Goal: Information Seeking & Learning: Learn about a topic

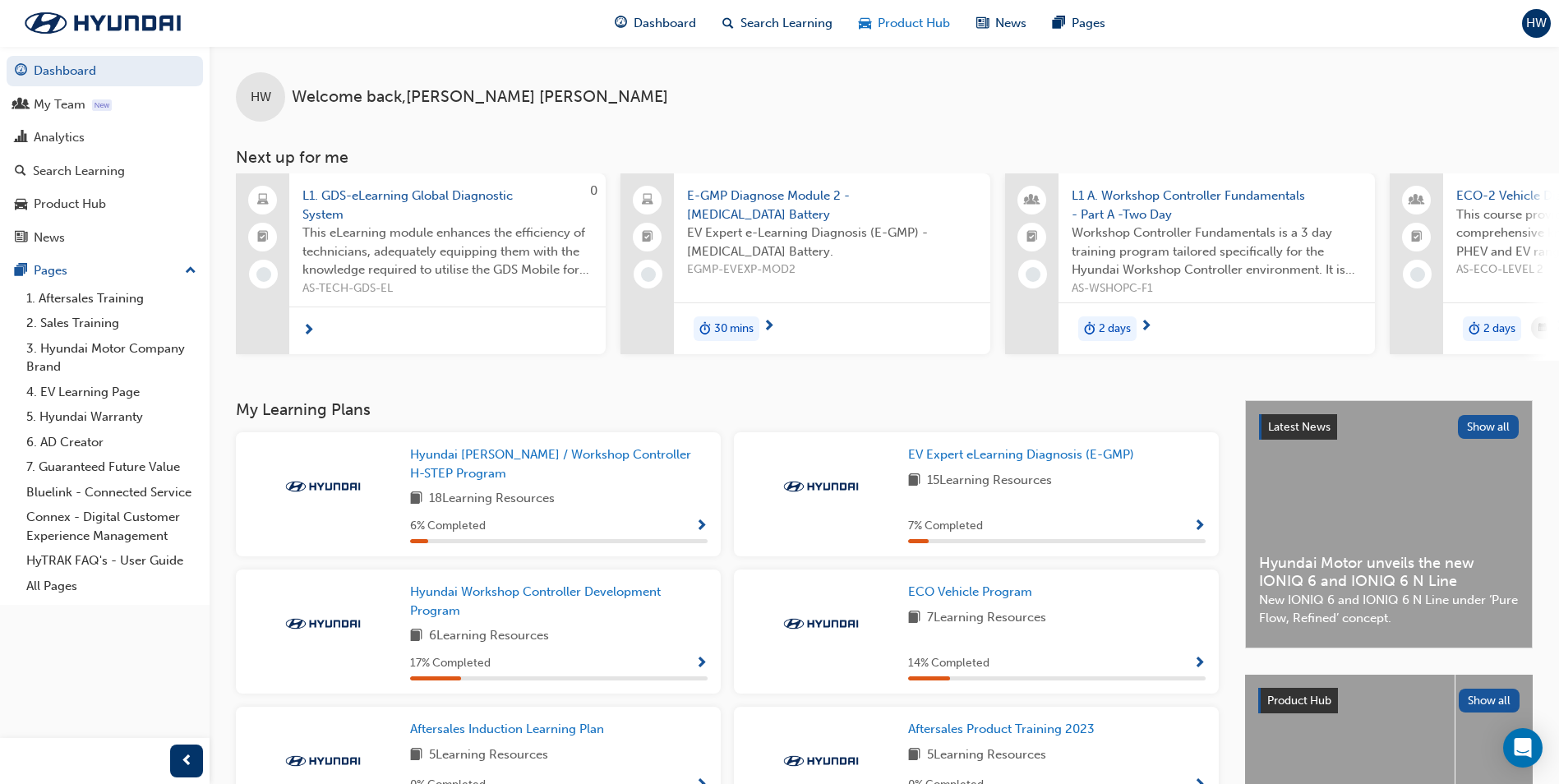
click at [946, 26] on span "Product Hub" at bounding box center [914, 23] width 73 height 19
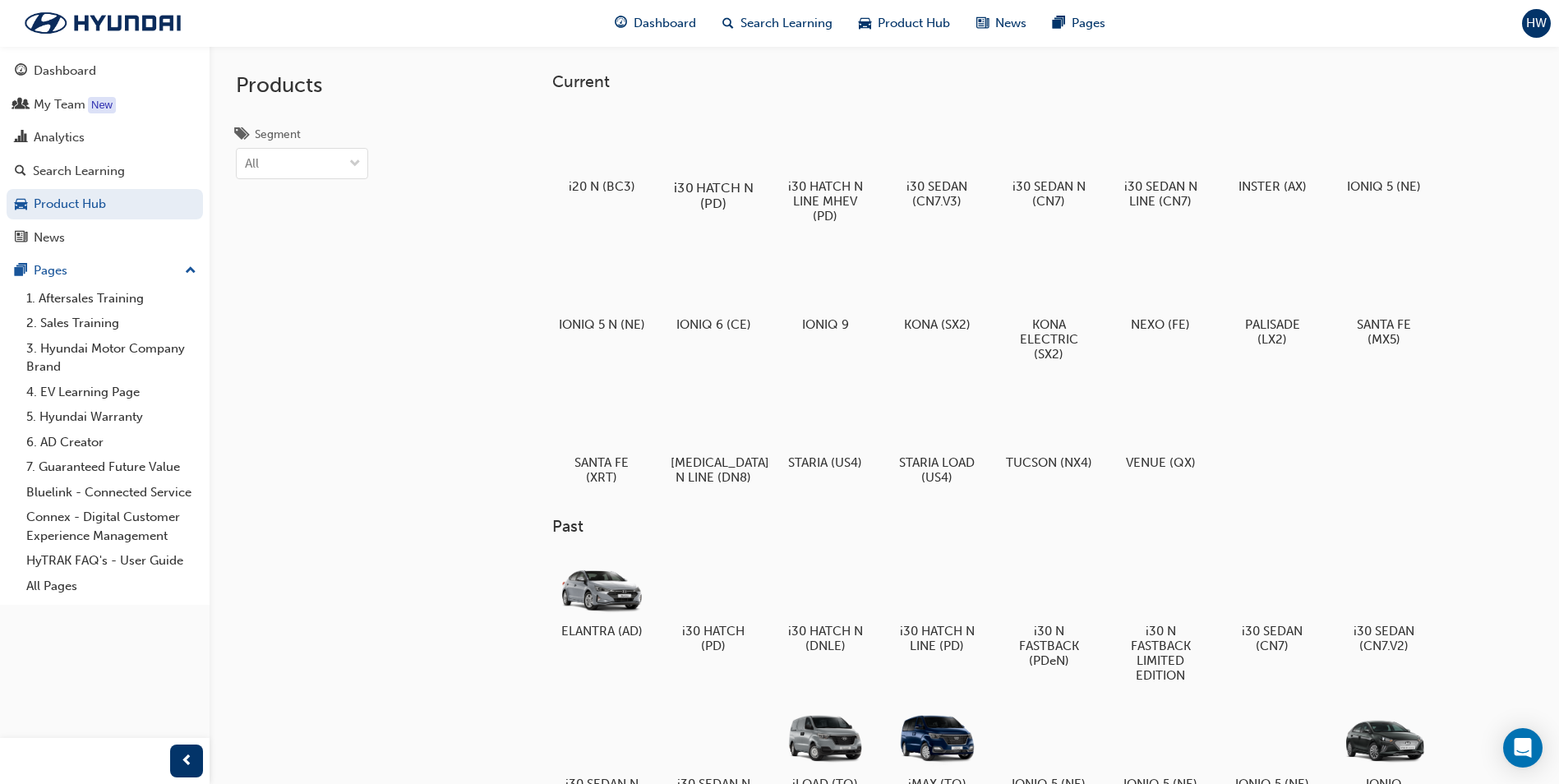
click at [714, 155] on div at bounding box center [713, 139] width 91 height 65
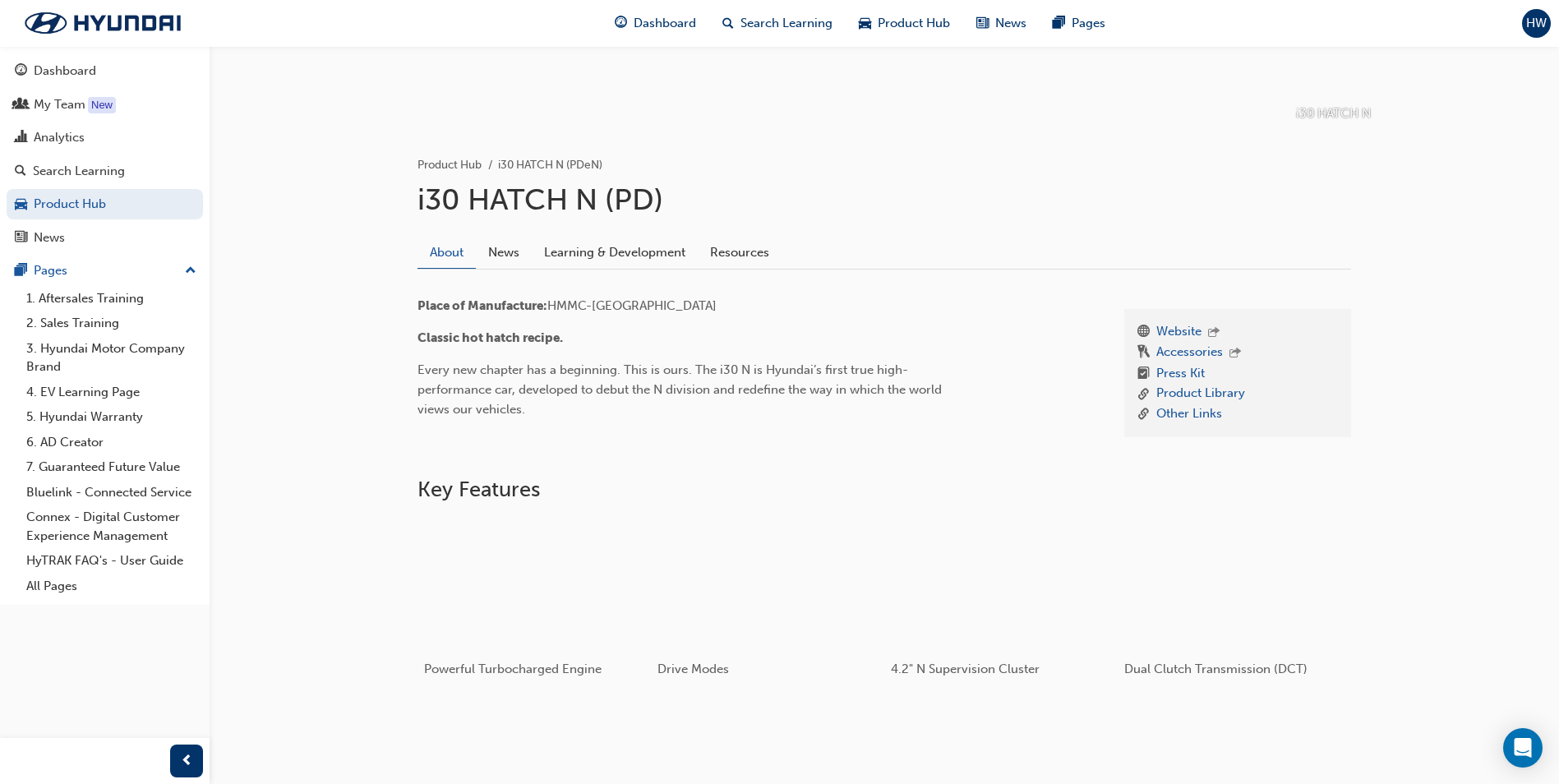
scroll to position [246, 0]
click at [1185, 602] on div "button" at bounding box center [1233, 582] width 234 height 131
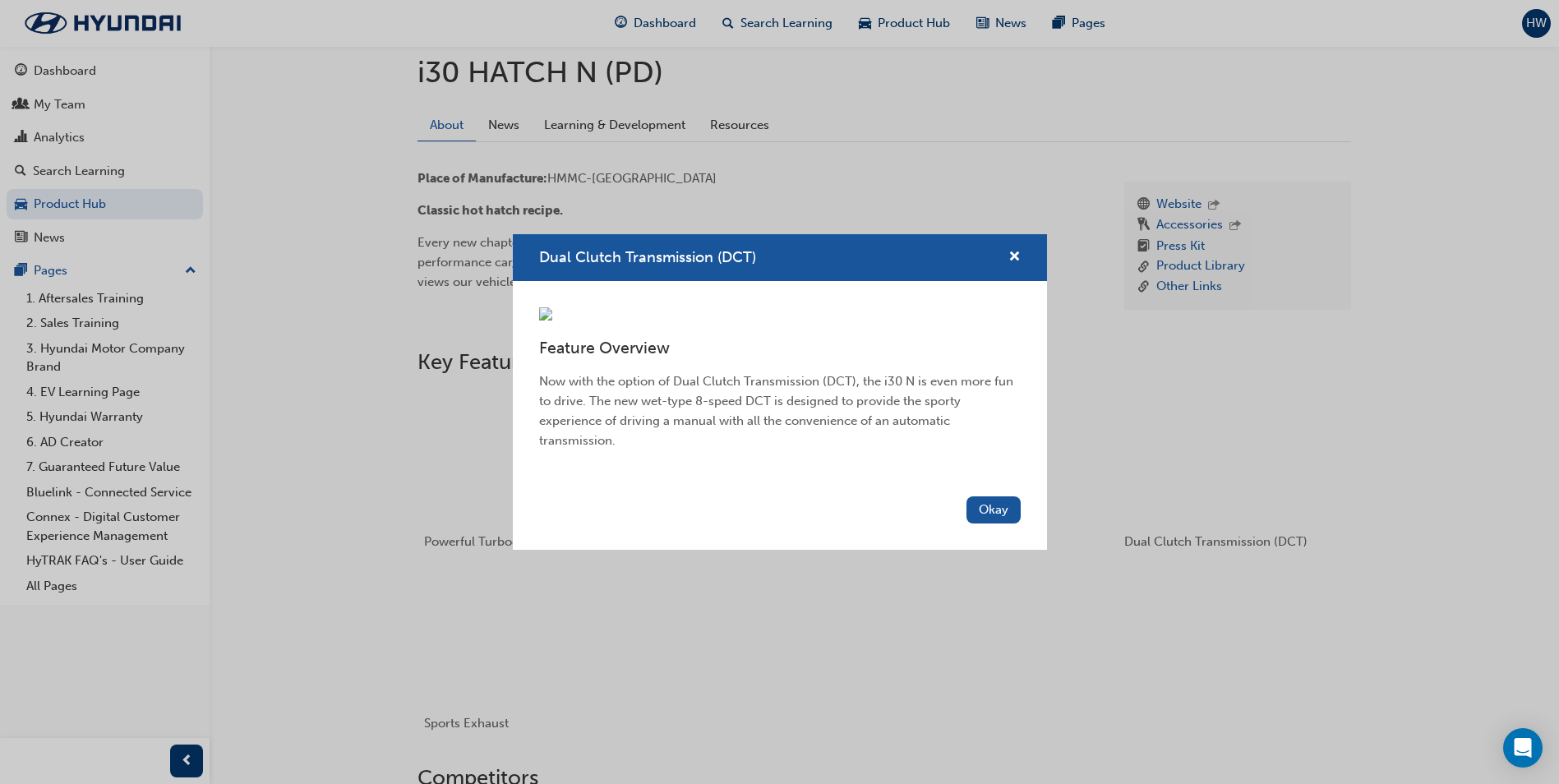
scroll to position [493, 0]
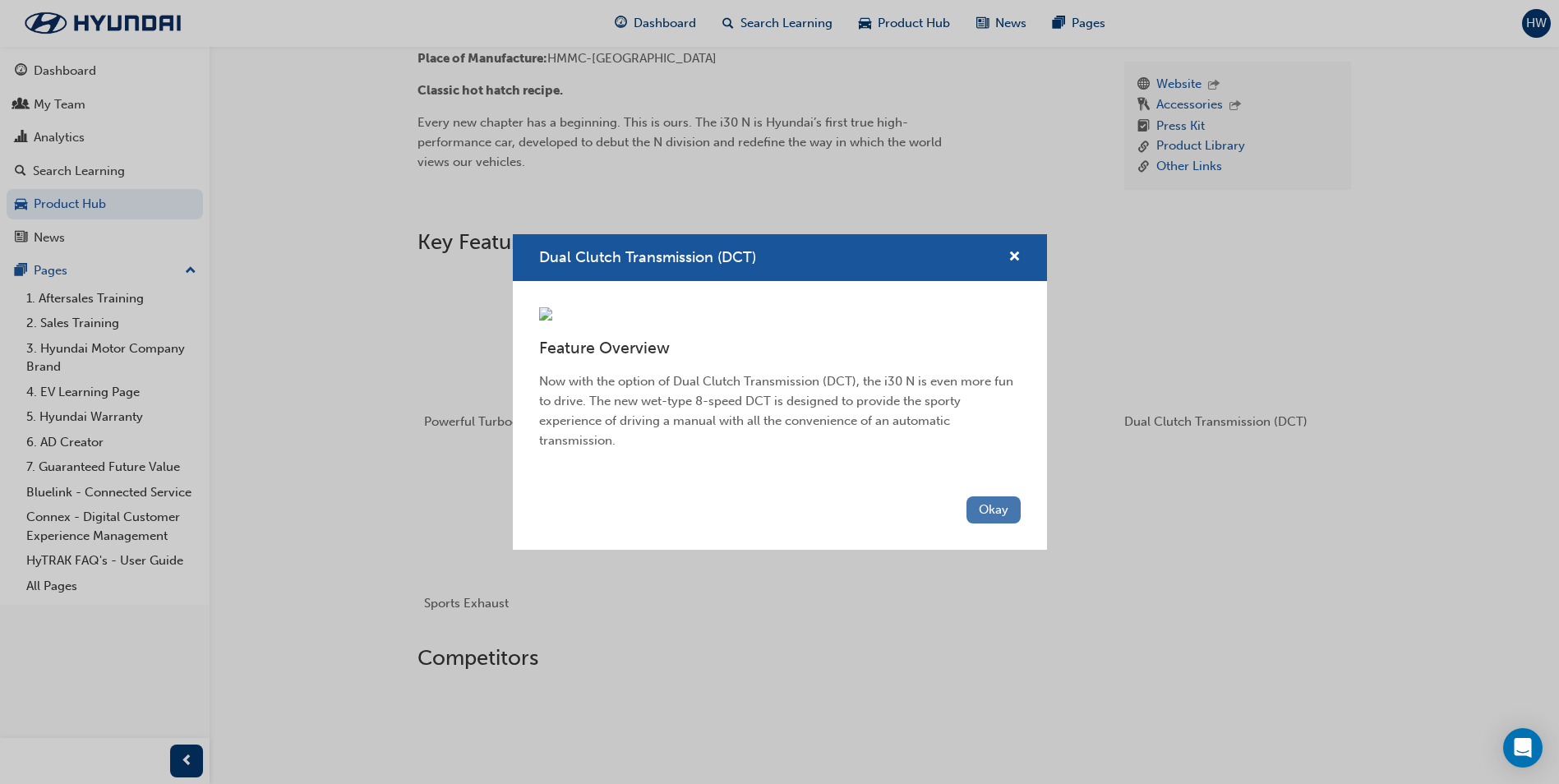
click at [1006, 523] on button "Okay" at bounding box center [994, 509] width 54 height 27
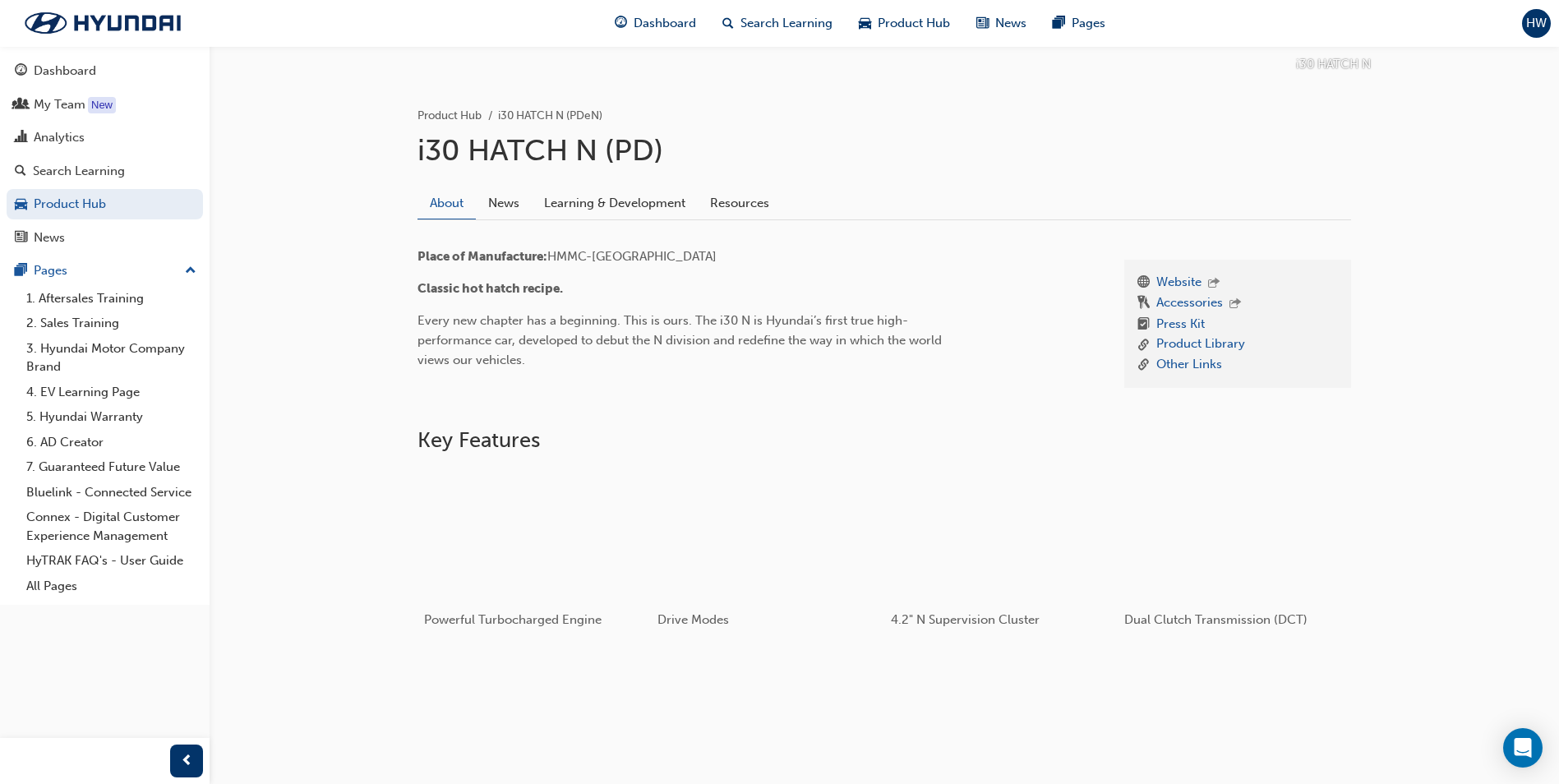
scroll to position [0, 0]
